Goal: Task Accomplishment & Management: Use online tool/utility

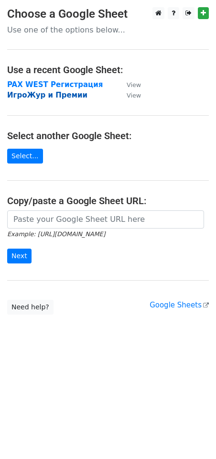
click at [45, 96] on strong "ИгроЖур и Премии" at bounding box center [47, 95] width 80 height 9
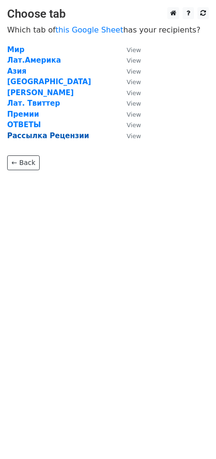
click at [50, 136] on strong "Рассылка Рецензии" at bounding box center [48, 136] width 82 height 9
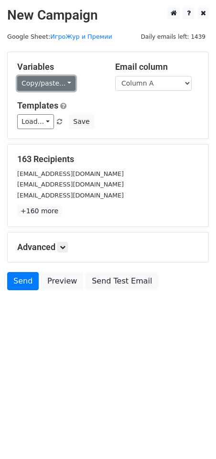
click at [63, 86] on link "Copy/paste..." at bounding box center [46, 83] width 58 height 15
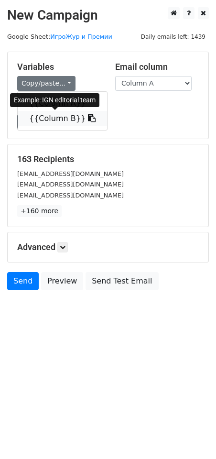
click at [51, 119] on link "{{Column B}}" at bounding box center [62, 118] width 89 height 15
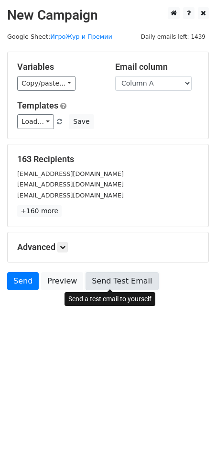
click at [125, 280] on link "Send Test Email" at bounding box center [122, 281] width 73 height 18
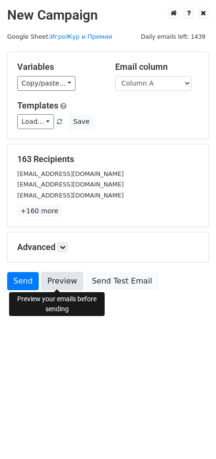
click at [65, 281] on link "Preview" at bounding box center [62, 281] width 42 height 18
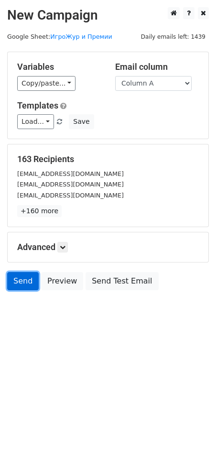
click at [21, 285] on link "Send" at bounding box center [23, 281] width 32 height 18
